Goal: Task Accomplishment & Management: Use online tool/utility

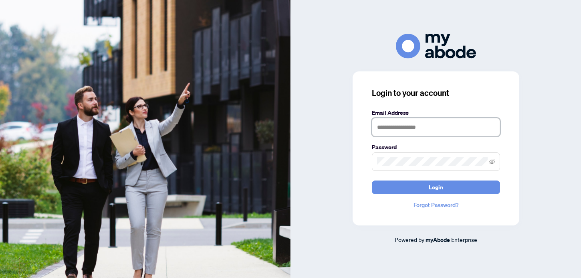
click at [436, 133] on input "text" at bounding box center [436, 127] width 128 height 18
type input "**********"
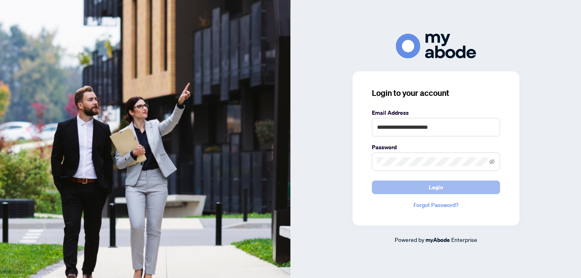
click at [447, 190] on button "Login" at bounding box center [436, 187] width 128 height 14
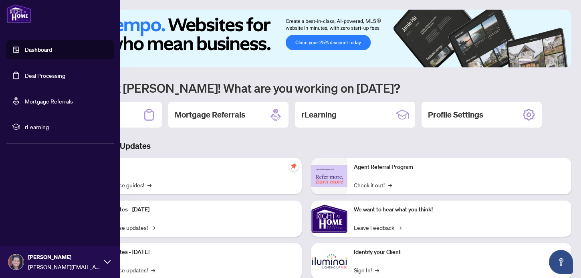
click at [39, 53] on link "Dashboard" at bounding box center [38, 49] width 27 height 7
click at [43, 46] on link "Dashboard" at bounding box center [38, 49] width 27 height 7
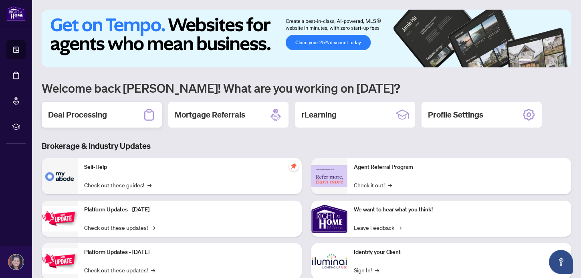
click at [74, 119] on h2 "Deal Processing" at bounding box center [77, 114] width 59 height 11
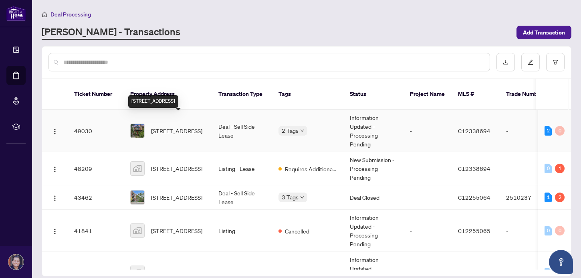
click at [198, 126] on span "76 Arlington Ave, Toronto, Ontario M6G 3L1, Canada" at bounding box center [176, 130] width 51 height 9
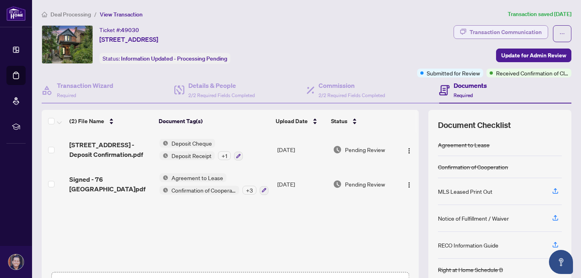
click at [499, 29] on div "Transaction Communication" at bounding box center [506, 32] width 72 height 13
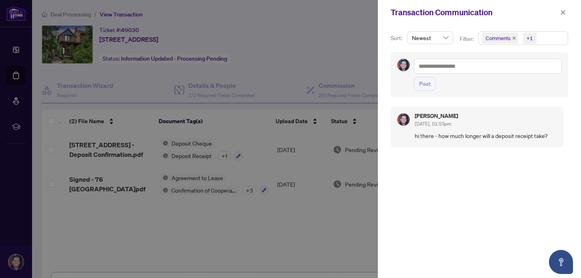
click at [347, 47] on div at bounding box center [290, 139] width 581 height 278
click at [562, 13] on icon "close" at bounding box center [563, 12] width 4 height 4
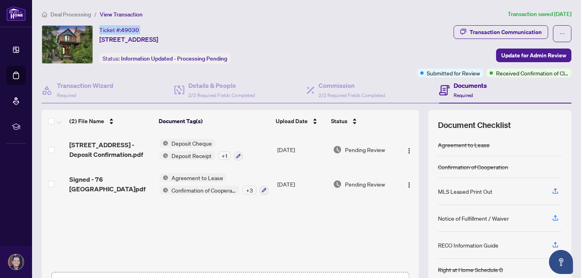
drag, startPoint x: 143, startPoint y: 32, endPoint x: 101, endPoint y: 29, distance: 42.2
click at [101, 29] on div "Ticket #: 49030 76 Arlington Ave, Toronto, Ontario M6G 3L1, Canada" at bounding box center [128, 34] width 59 height 19
copy div "Ticket #: 49030"
click at [489, 34] on div "Transaction Communication" at bounding box center [506, 32] width 72 height 13
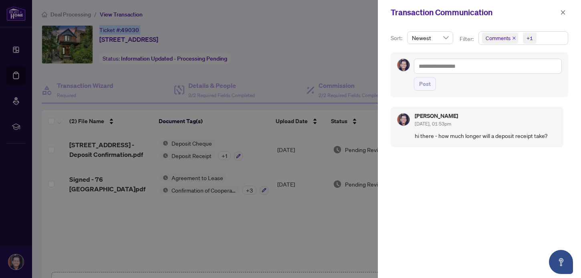
click at [181, 37] on div at bounding box center [290, 139] width 581 height 278
click at [167, 55] on div at bounding box center [290, 139] width 581 height 278
click at [560, 18] on span "button" at bounding box center [563, 12] width 6 height 13
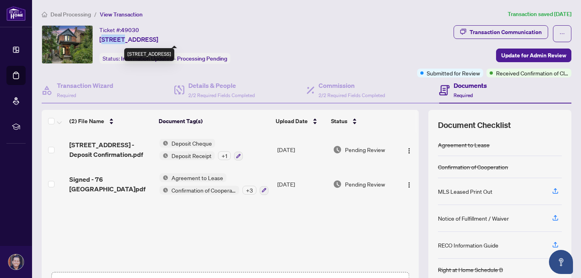
drag, startPoint x: 101, startPoint y: 39, endPoint x: 119, endPoint y: 40, distance: 18.1
click at [119, 40] on span "76 Arlington Ave, Toronto, Ontario M6G 3L1, Canada" at bounding box center [128, 39] width 59 height 10
click at [230, 44] on div "Ticket #: 49030 76 Arlington Ave, Toronto, Ontario M6G 3L1, Canada Status: Info…" at bounding box center [164, 44] width 131 height 38
drag, startPoint x: 226, startPoint y: 37, endPoint x: 97, endPoint y: 38, distance: 128.3
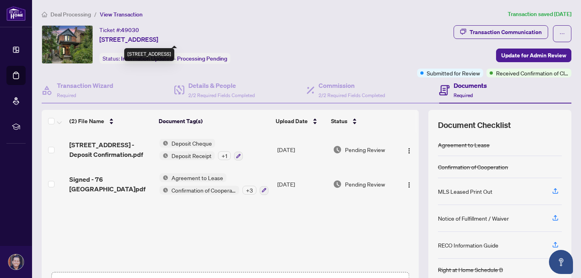
click at [97, 38] on div "Ticket #: 49030 76 Arlington Ave, Toronto, Ontario M6G 3L1, Canada Status: Info…" at bounding box center [228, 44] width 372 height 38
copy span "76 Arlington Ave, Toronto, Ontario M6G 3L1,"
